Goal: Task Accomplishment & Management: Use online tool/utility

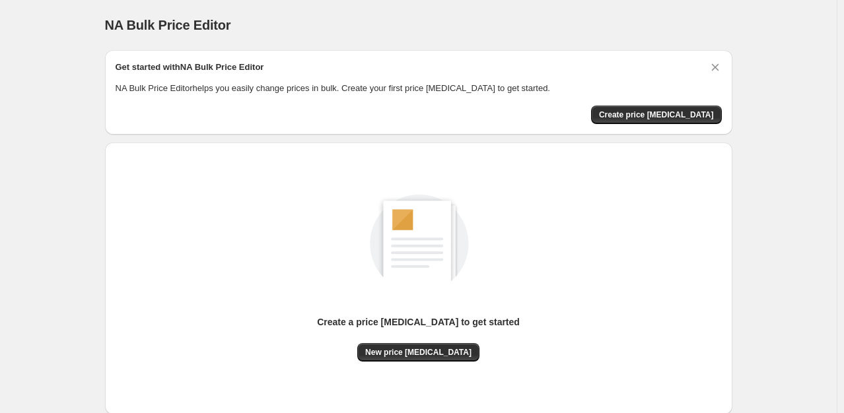
scroll to position [81, 0]
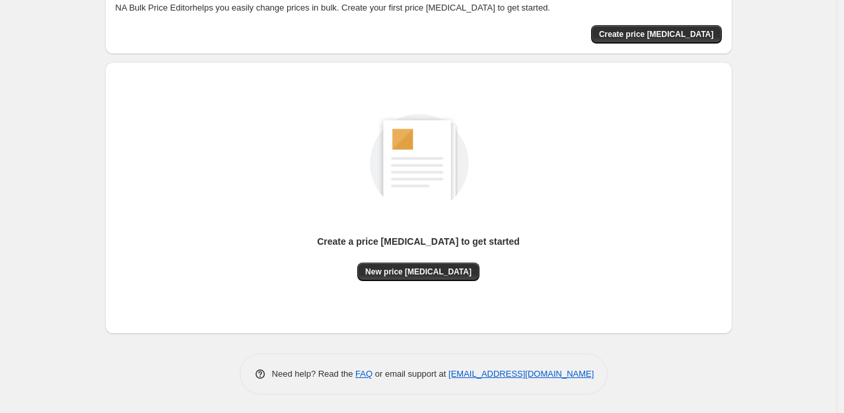
scroll to position [5, 0]
